Goal: Navigation & Orientation: Find specific page/section

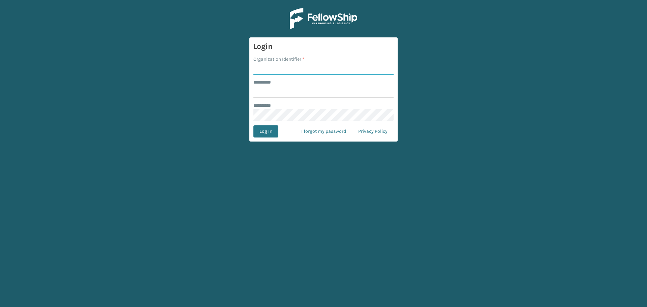
click at [328, 66] on input "Organization Identifier *" at bounding box center [323, 69] width 140 height 12
drag, startPoint x: 328, startPoint y: 66, endPoint x: 331, endPoint y: 96, distance: 29.8
click at [328, 66] on input "Organization Identifier *" at bounding box center [323, 69] width 140 height 12
type input "SuperAdminOrganization"
click at [328, 96] on input "******** *" at bounding box center [323, 92] width 140 height 12
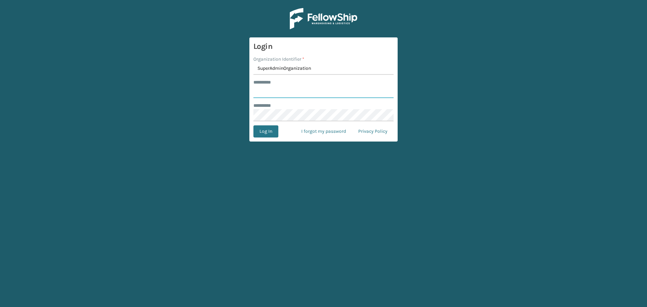
click at [328, 96] on input "******** *" at bounding box center [323, 92] width 140 height 12
type input "******"
click at [274, 126] on button "Log In" at bounding box center [265, 131] width 25 height 12
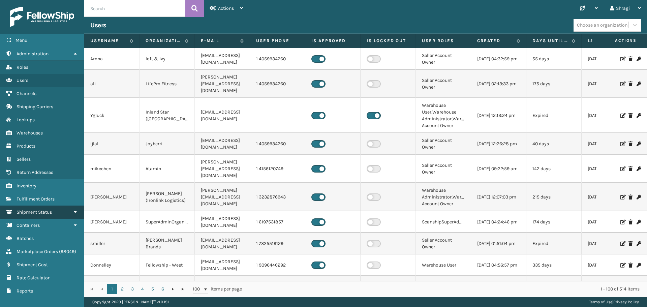
click at [33, 210] on span "Shipment Status" at bounding box center [34, 212] width 35 height 6
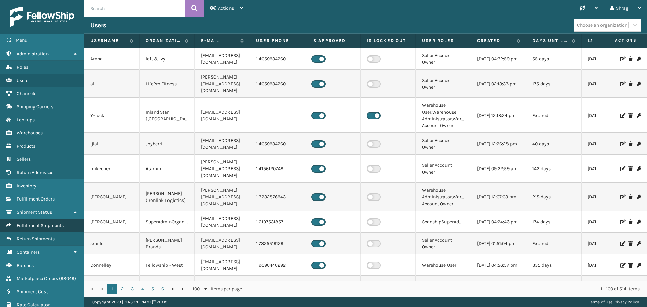
click at [69, 223] on link "Fulfillment Shipments" at bounding box center [42, 225] width 84 height 13
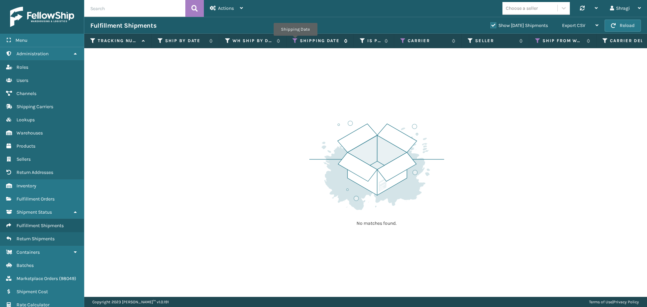
click at [295, 40] on icon at bounding box center [295, 41] width 5 height 6
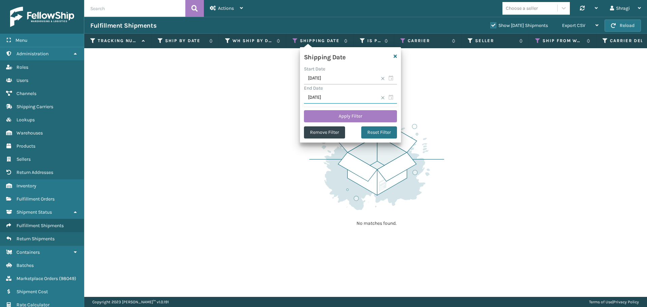
click at [329, 92] on input "[DATE]" at bounding box center [350, 98] width 93 height 12
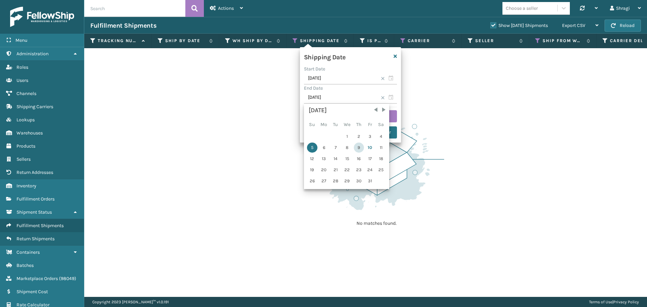
click at [354, 147] on div "9" at bounding box center [359, 148] width 10 height 10
type input "[DATE]"
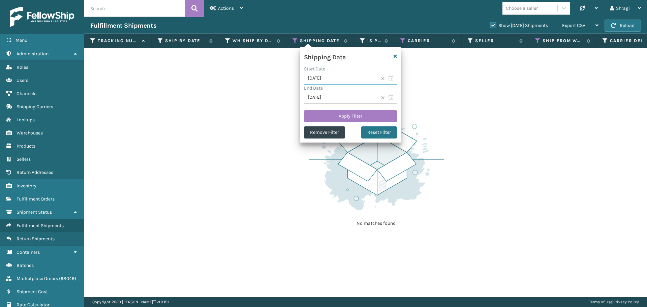
click at [335, 82] on input "[DATE]" at bounding box center [350, 78] width 93 height 12
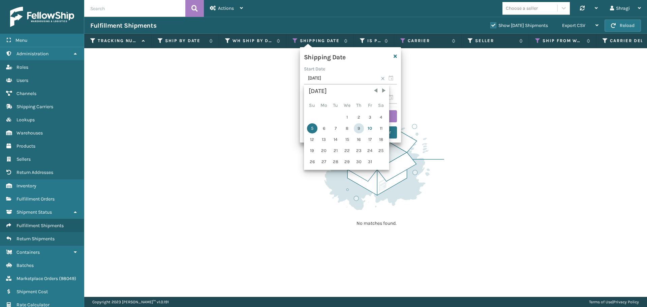
click at [360, 123] on div "9" at bounding box center [359, 128] width 10 height 10
type input "[DATE]"
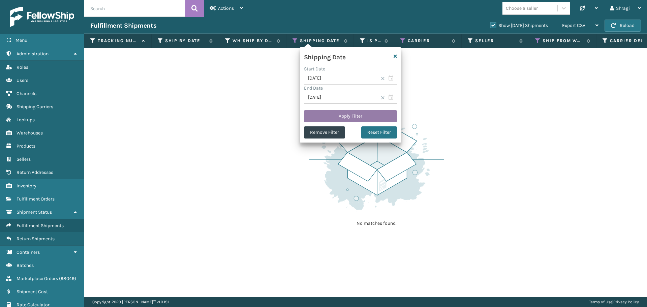
click at [346, 121] on button "Apply Filter" at bounding box center [350, 116] width 93 height 12
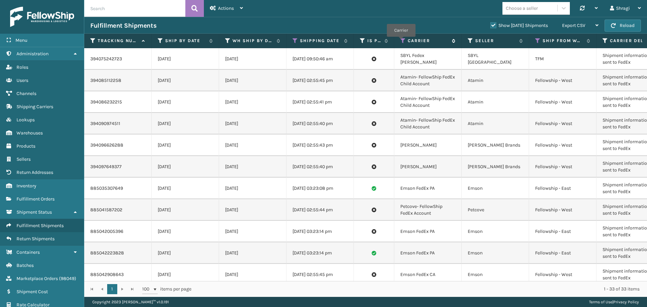
click at [401, 41] on icon at bounding box center [402, 41] width 5 height 6
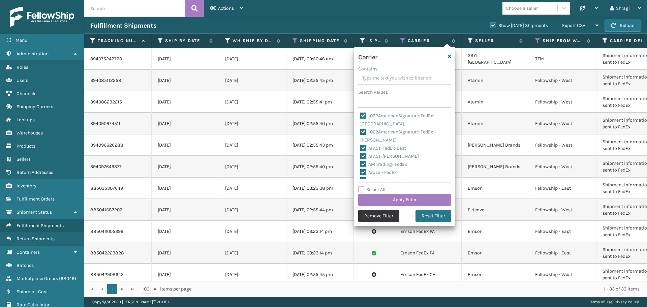
click at [395, 214] on button "Remove Filter" at bounding box center [378, 216] width 41 height 12
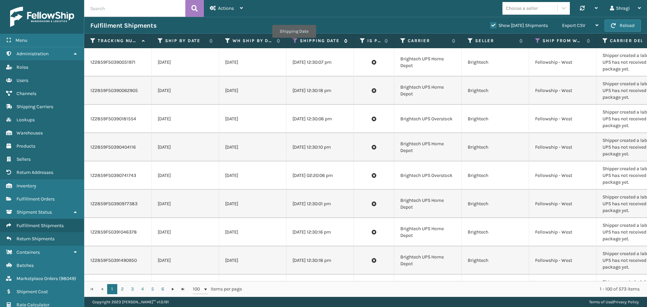
click at [294, 42] on icon at bounding box center [295, 41] width 5 height 6
click at [353, 17] on div "Fulfillment Shipments Show [DATE] Shipments Export CSV Export Current Page Expo…" at bounding box center [365, 25] width 563 height 17
click at [532, 39] on th "Ship from warehouse" at bounding box center [562, 41] width 67 height 14
click at [539, 39] on icon at bounding box center [537, 41] width 5 height 6
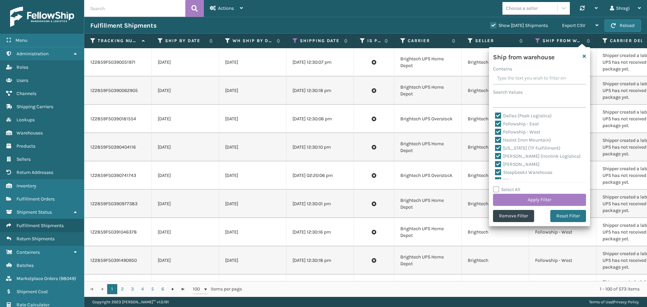
click at [447, 25] on div "Fulfillment Shipments" at bounding box center [287, 26] width 394 height 8
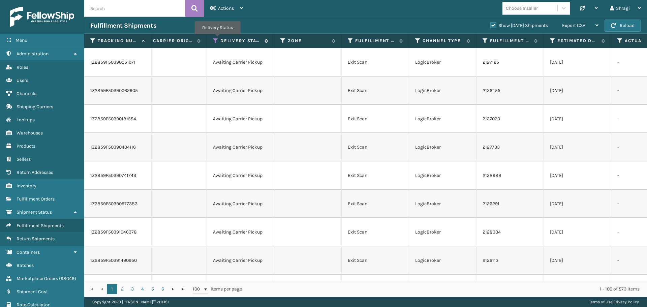
click at [217, 39] on icon at bounding box center [215, 41] width 5 height 6
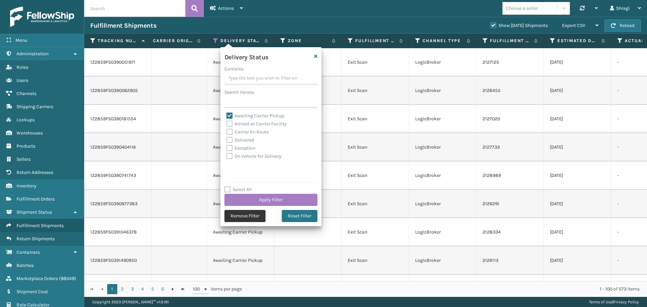
click at [247, 211] on button "Remove Filter" at bounding box center [244, 216] width 41 height 12
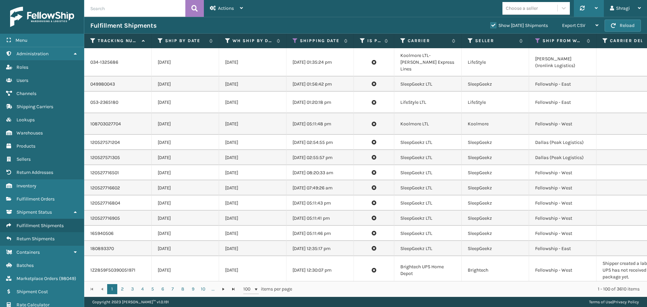
click at [588, 14] on div at bounding box center [589, 8] width 18 height 17
click at [463, 21] on div "Fulfillment Shipments Show [DATE] Shipments Export CSV Export Current Page Expo…" at bounding box center [365, 25] width 563 height 17
click at [566, 28] on span "Export CSV" at bounding box center [573, 26] width 23 height 6
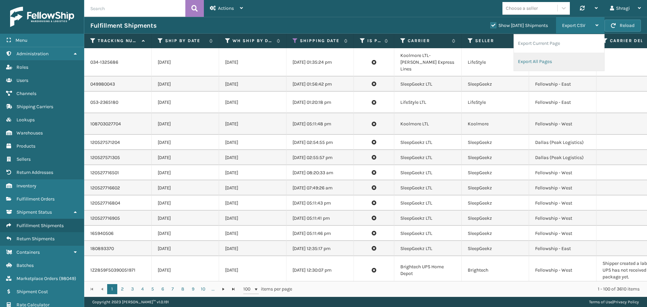
click at [552, 60] on li "Export All Pages" at bounding box center [559, 62] width 90 height 18
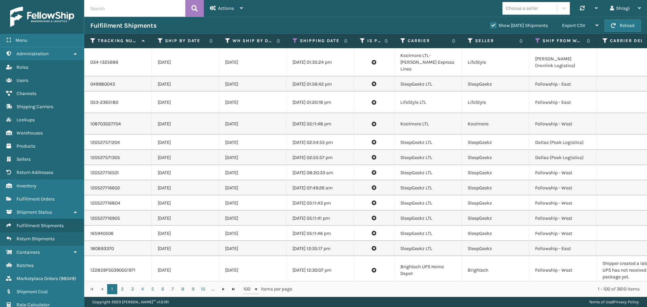
click at [430, 22] on div "Fulfillment Shipments" at bounding box center [287, 26] width 394 height 8
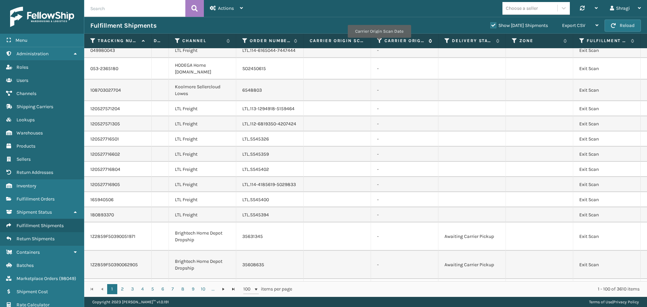
click at [379, 42] on icon at bounding box center [379, 41] width 5 height 6
click at [447, 36] on th "Delivery Status" at bounding box center [472, 41] width 67 height 14
click at [447, 39] on icon at bounding box center [447, 41] width 5 height 6
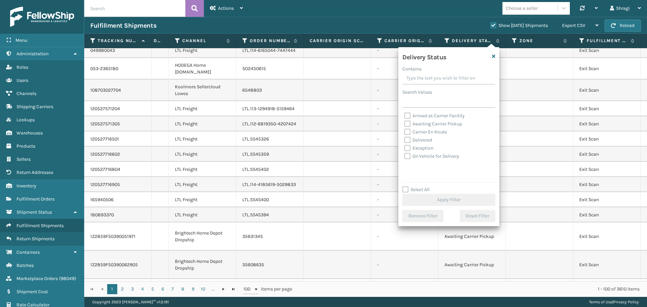
click at [420, 121] on div "Awaiting Carrier Pickup" at bounding box center [448, 124] width 89 height 8
click at [424, 121] on div "Awaiting Carrier Pickup" at bounding box center [448, 124] width 89 height 8
click at [426, 122] on label "Awaiting Carrier Pickup" at bounding box center [433, 124] width 58 height 6
click at [405, 122] on input "Awaiting Carrier Pickup" at bounding box center [404, 122] width 0 height 4
checkbox input "true"
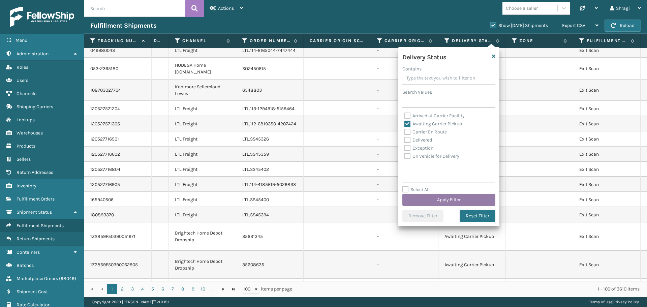
click at [444, 201] on button "Apply Filter" at bounding box center [448, 200] width 93 height 12
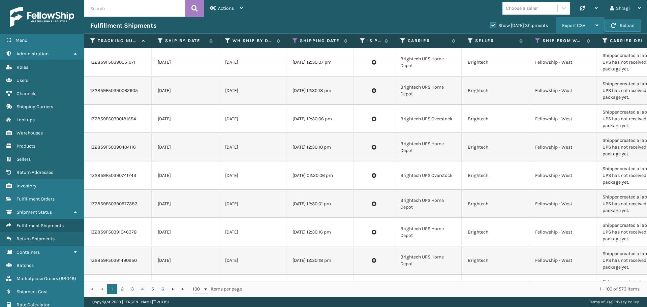
click at [576, 25] on span "Export CSV" at bounding box center [573, 26] width 23 height 6
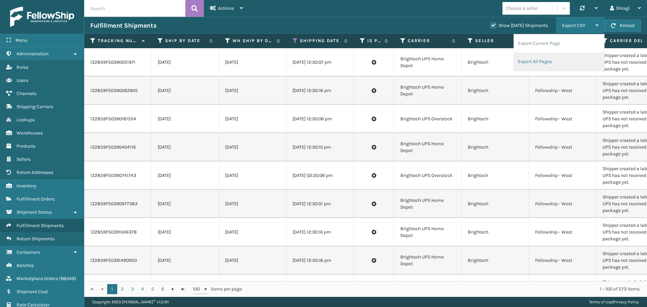
click at [542, 59] on li "Export All Pages" at bounding box center [559, 62] width 90 height 18
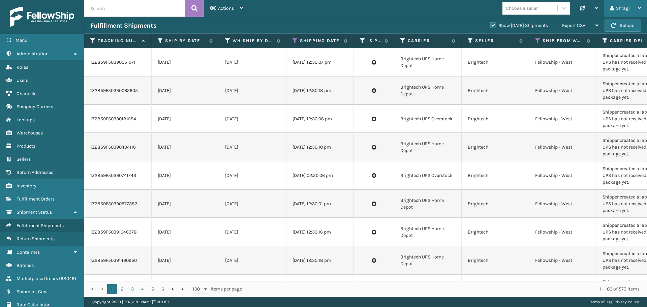
click at [623, 7] on div "Shragi" at bounding box center [625, 8] width 31 height 17
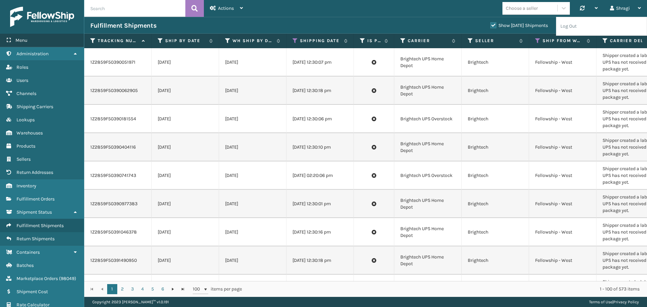
click at [44, 45] on div "Menu" at bounding box center [42, 40] width 84 height 13
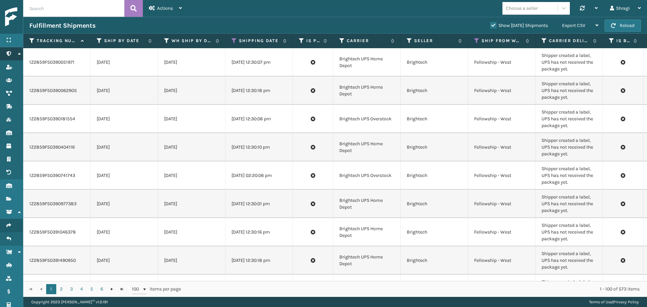
click at [14, 49] on link "Roles Administration" at bounding box center [11, 53] width 23 height 13
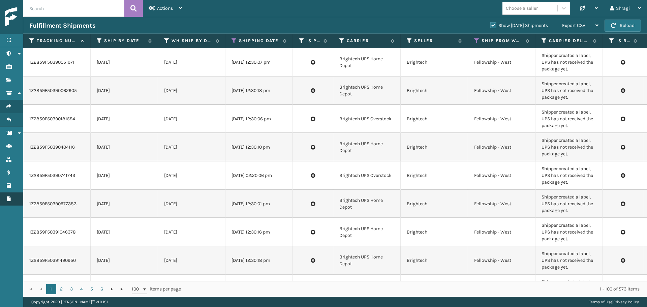
click at [12, 193] on link "Roles Reports" at bounding box center [11, 198] width 23 height 13
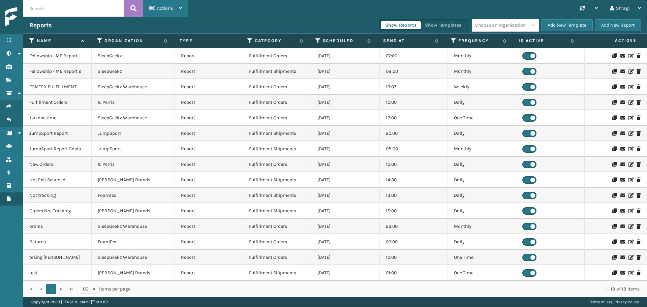
click at [152, 6] on icon at bounding box center [152, 8] width 6 height 5
click at [21, 54] on icon at bounding box center [19, 53] width 5 height 5
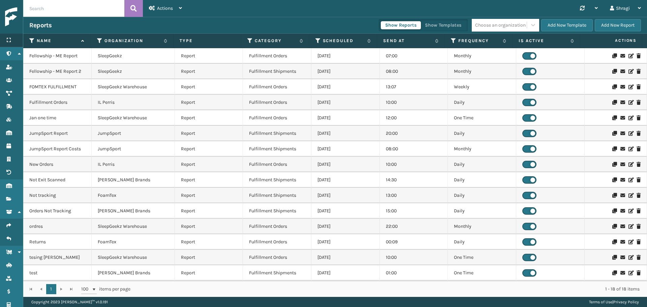
click at [18, 40] on div "Menu" at bounding box center [11, 40] width 23 height 13
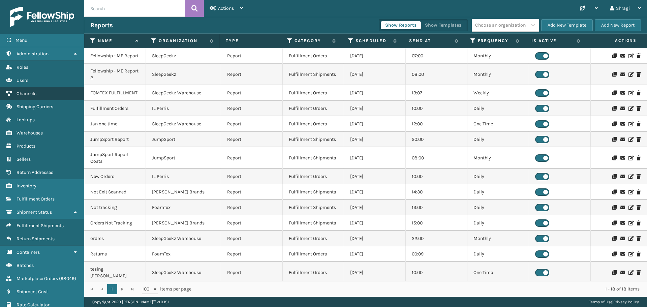
click at [41, 87] on link "Products Channels" at bounding box center [42, 93] width 84 height 13
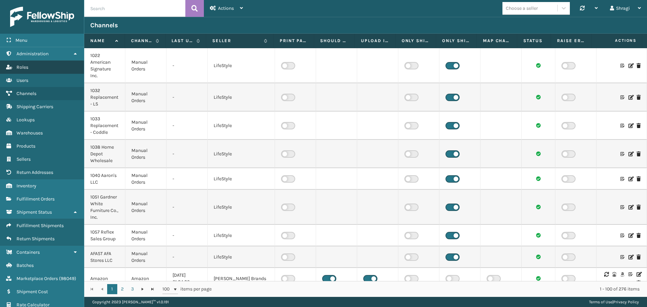
click at [19, 71] on link "Channels Roles" at bounding box center [42, 67] width 84 height 13
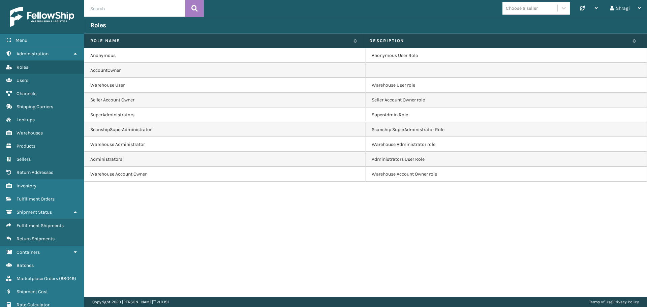
click at [108, 54] on td "Anonymous" at bounding box center [224, 55] width 281 height 15
click at [117, 77] on td "AccountOwner" at bounding box center [224, 70] width 281 height 15
click at [112, 113] on td "SuperAdministrators" at bounding box center [224, 115] width 281 height 15
click at [112, 125] on td "ScanshipSuperAdministrator" at bounding box center [224, 129] width 281 height 15
click at [132, 132] on td "ScanshipSuperAdministrator" at bounding box center [224, 129] width 281 height 15
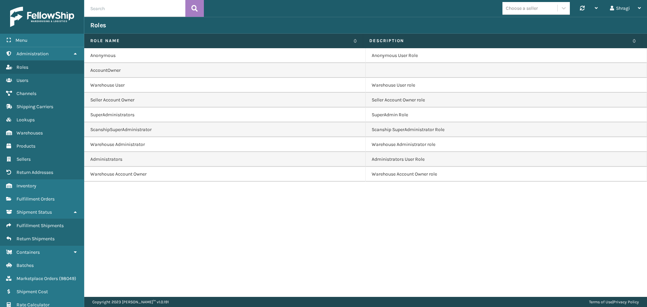
click at [129, 169] on td "Warehouse Account Owner" at bounding box center [224, 174] width 281 height 15
click at [40, 78] on link "Users" at bounding box center [42, 80] width 84 height 13
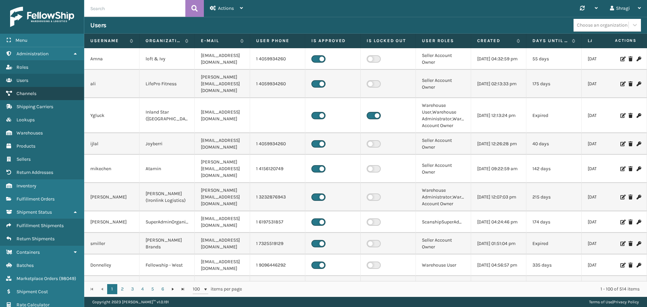
click at [36, 91] on span "Channels" at bounding box center [27, 94] width 20 height 6
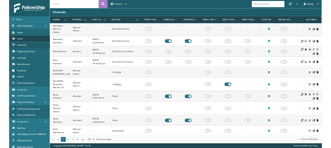
scroll to position [674, 0]
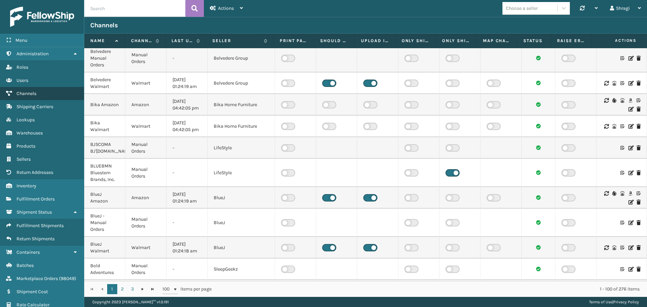
click at [61, 99] on link "Channels" at bounding box center [42, 93] width 84 height 13
click at [42, 108] on span "Shipping Carriers" at bounding box center [35, 107] width 37 height 6
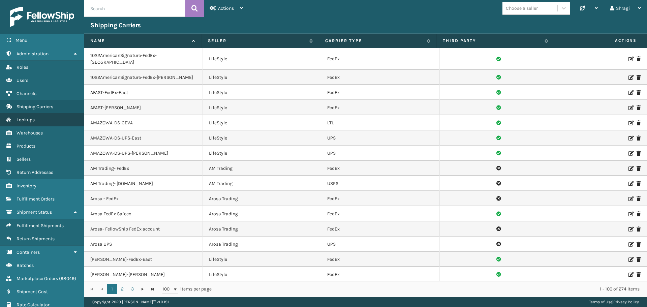
click at [37, 126] on link "Lookups" at bounding box center [42, 119] width 84 height 13
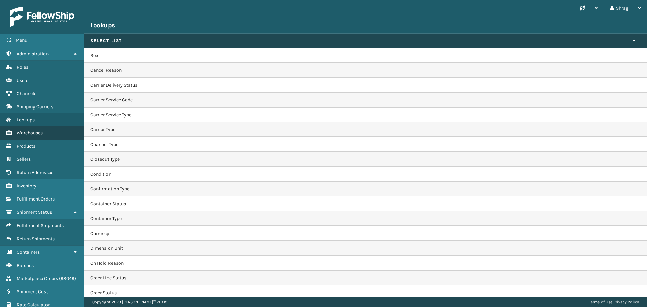
click at [29, 133] on span "Warehouses" at bounding box center [30, 133] width 26 height 6
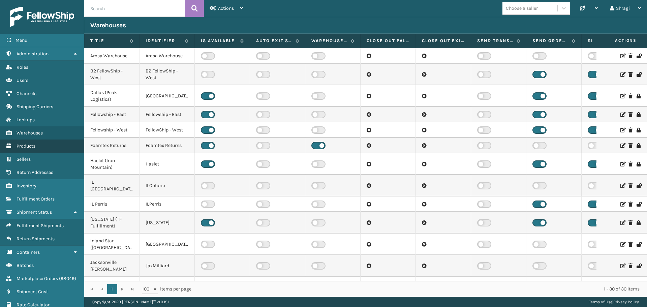
click at [26, 145] on span "Products" at bounding box center [26, 146] width 19 height 6
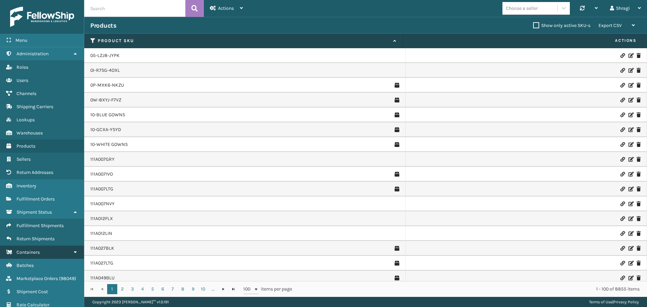
click at [65, 256] on link "Containers" at bounding box center [42, 252] width 84 height 13
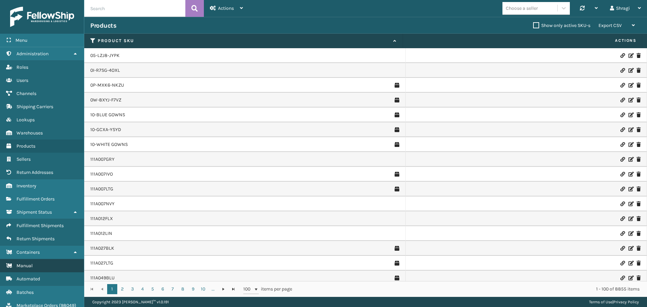
click at [59, 264] on link "Manual" at bounding box center [42, 265] width 84 height 13
